Goal: Information Seeking & Learning: Learn about a topic

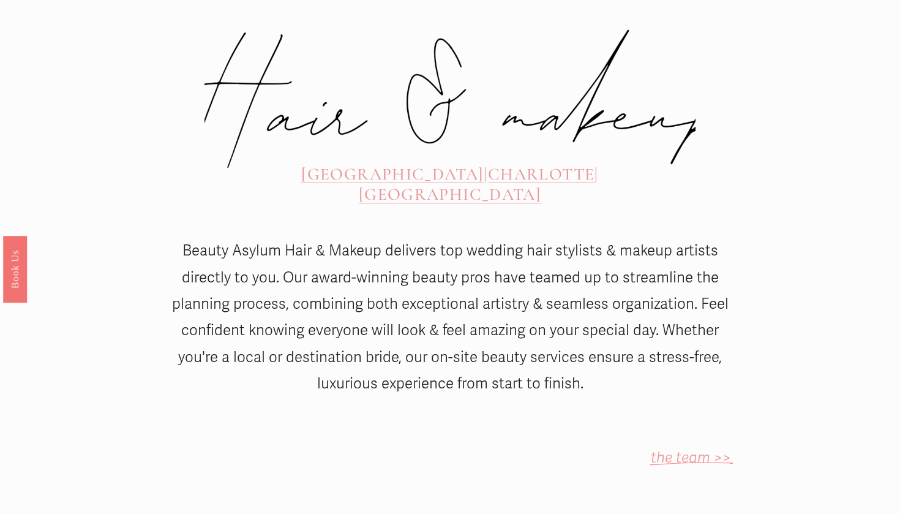
scroll to position [555, 0]
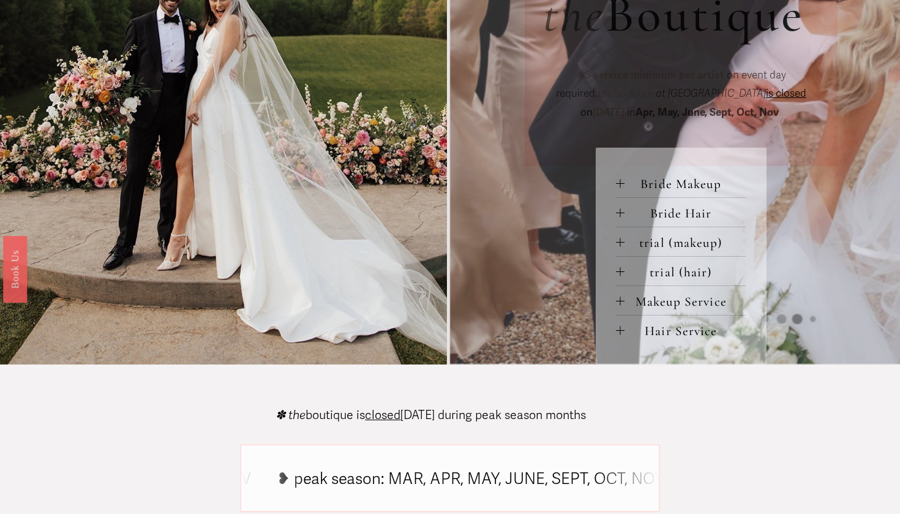
scroll to position [480, 0]
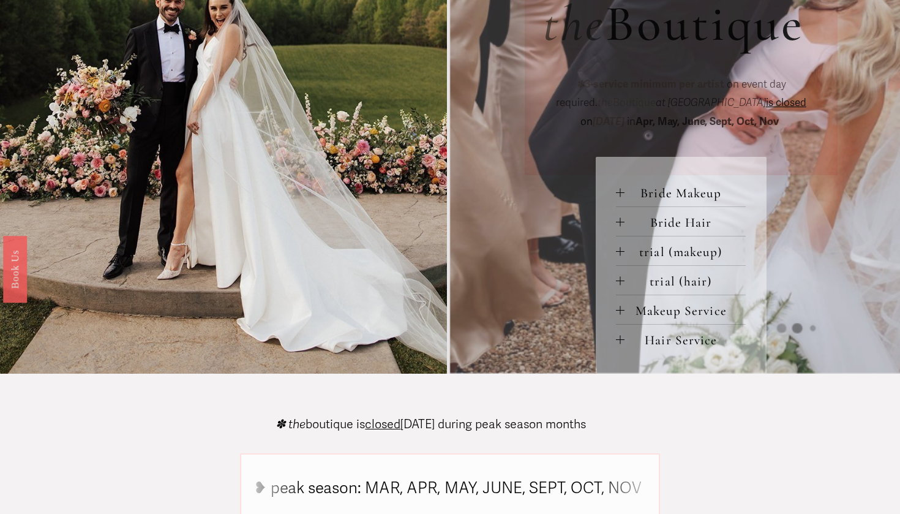
click at [625, 313] on span "Makeup Service" at bounding box center [684, 310] width 121 height 16
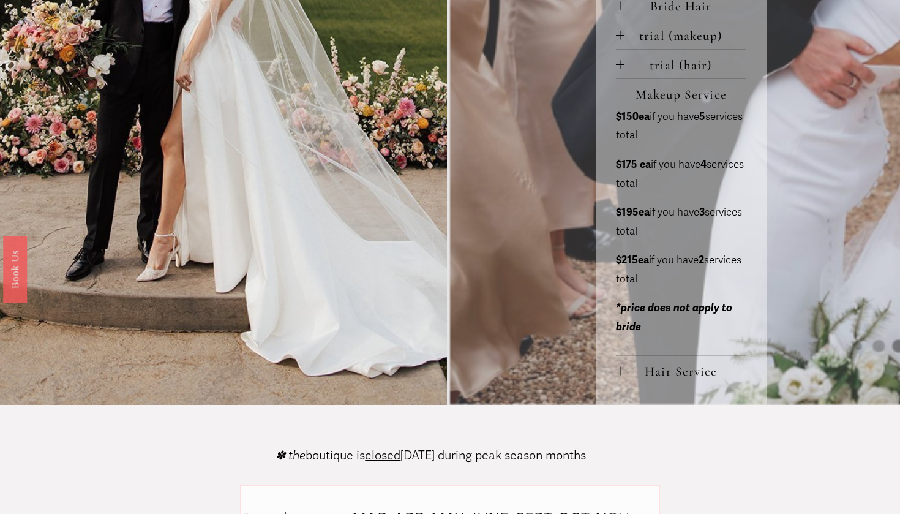
scroll to position [698, 0]
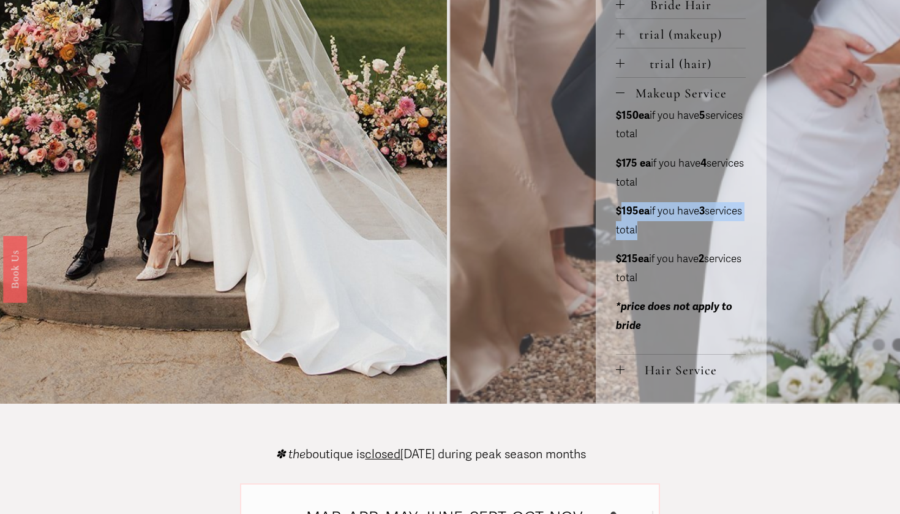
drag, startPoint x: 621, startPoint y: 209, endPoint x: 698, endPoint y: 230, distance: 79.9
click at [698, 230] on p "$195ea if you have 3 services total" at bounding box center [681, 220] width 130 height 37
click at [622, 371] on button "Hair Service" at bounding box center [681, 368] width 130 height 29
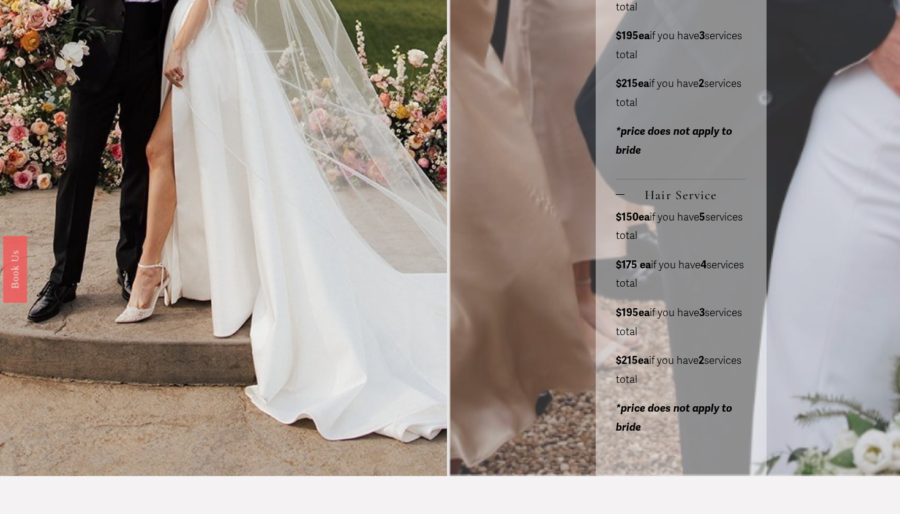
scroll to position [883, 0]
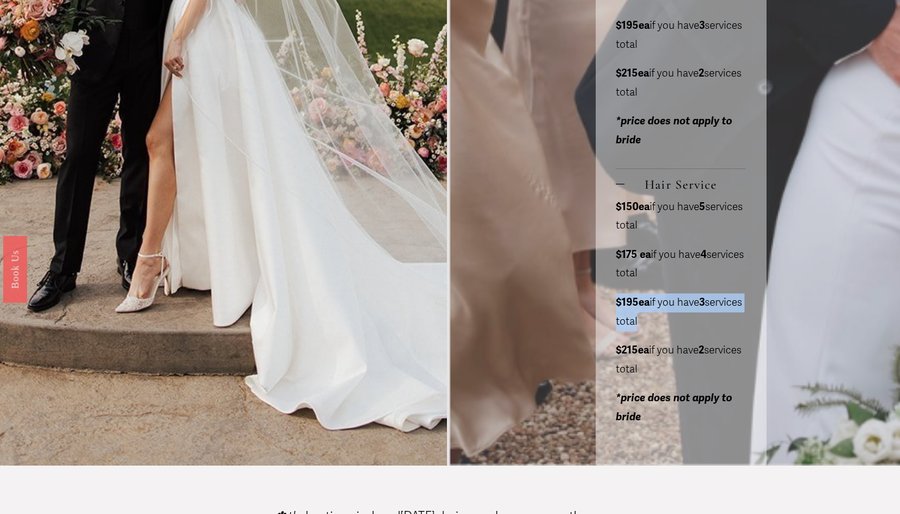
drag, startPoint x: 611, startPoint y: 286, endPoint x: 724, endPoint y: 310, distance: 115.1
click at [724, 311] on div "Bride Makeup bride only makeup (90 min) $275 / wedding day *two additional serv…" at bounding box center [681, 109] width 171 height 711
click at [724, 310] on p "$195ea if you have 3 services total" at bounding box center [681, 311] width 130 height 37
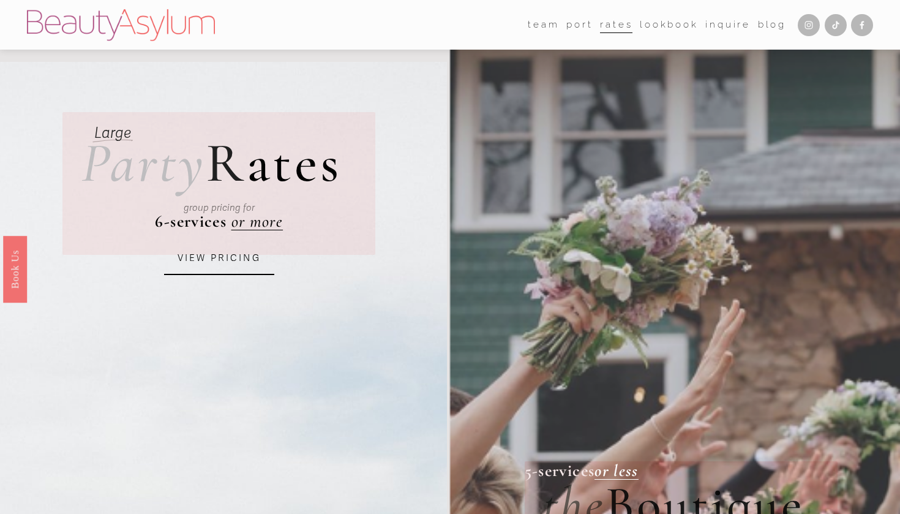
scroll to position [0, 0]
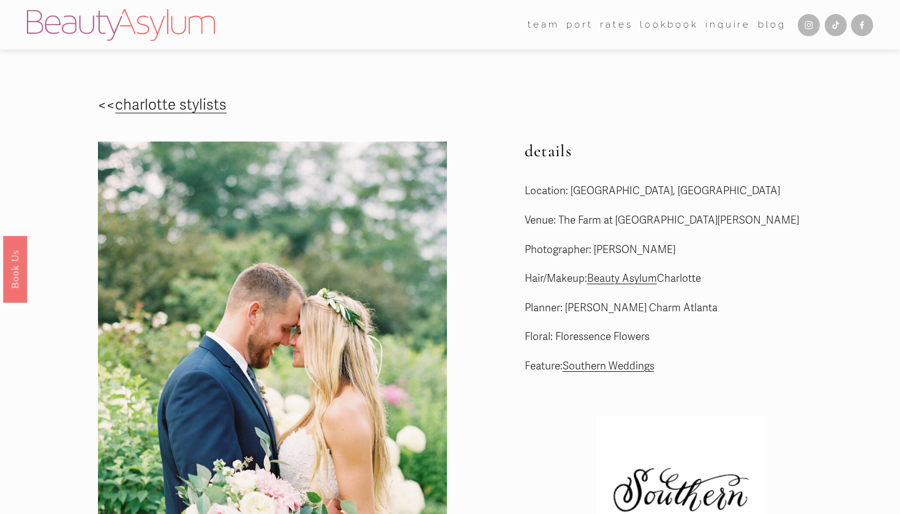
click at [611, 25] on link "Rates" at bounding box center [616, 24] width 32 height 18
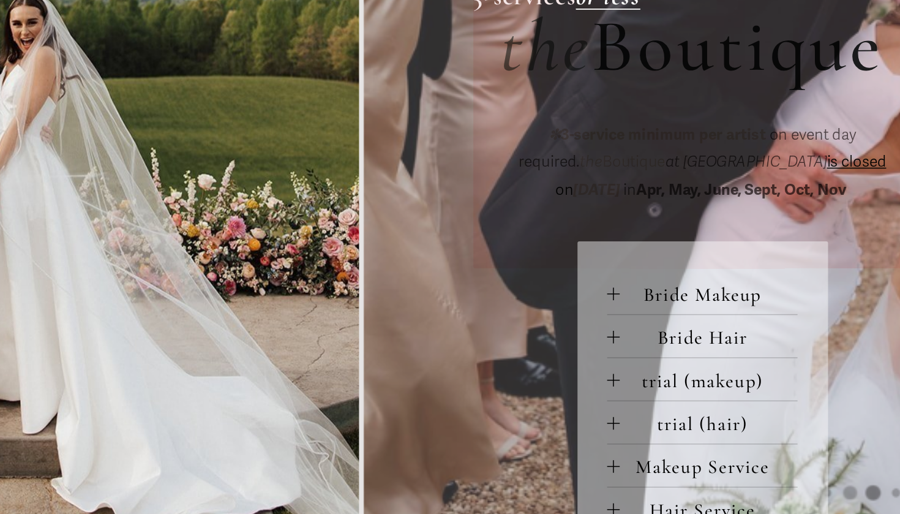
scroll to position [398, 0]
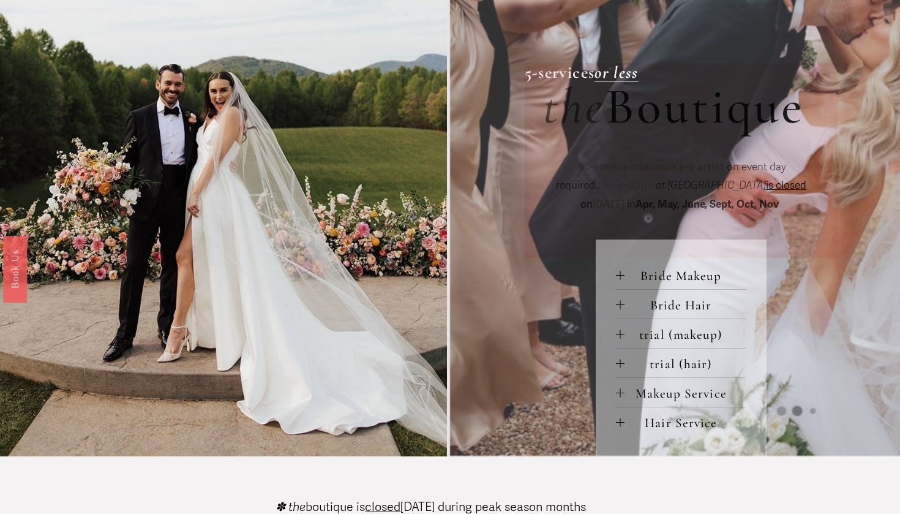
click at [624, 71] on em "or less" at bounding box center [616, 72] width 44 height 20
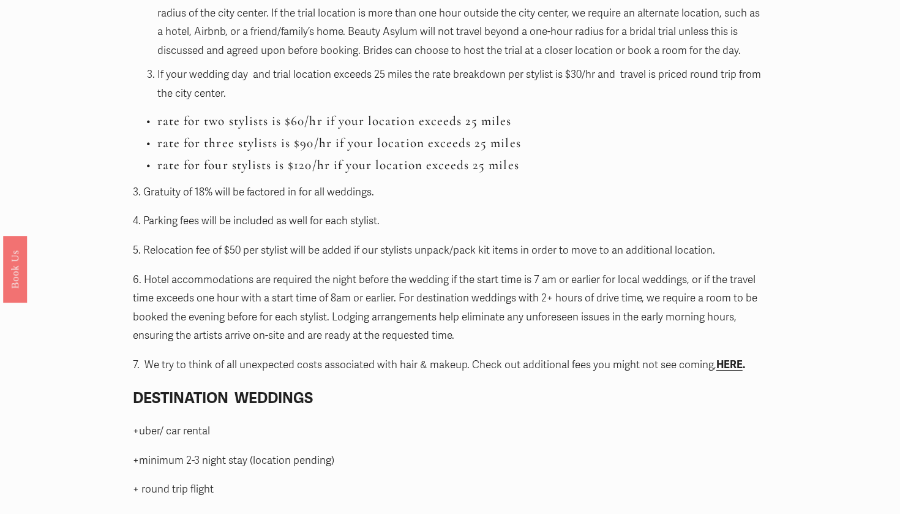
scroll to position [1474, 0]
